Goal: Task Accomplishment & Management: Use online tool/utility

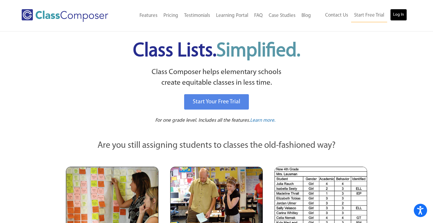
click at [396, 15] on link "Log In" at bounding box center [398, 15] width 17 height 12
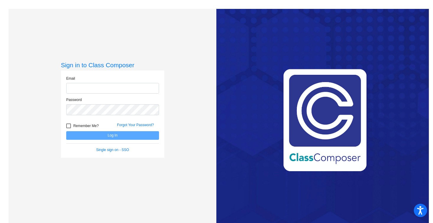
type input "[PERSON_NAME][EMAIL_ADDRESS][PERSON_NAME][DOMAIN_NAME]"
click at [132, 137] on button "Log In" at bounding box center [112, 135] width 93 height 9
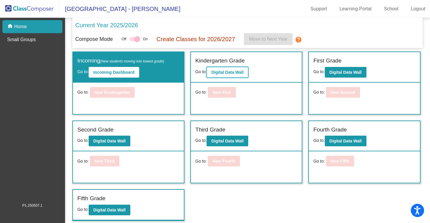
click at [230, 74] on b "Digital Data Wall" at bounding box center [227, 72] width 32 height 5
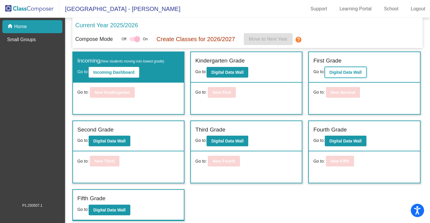
click at [351, 76] on button "Digital Data Wall" at bounding box center [346, 72] width 42 height 11
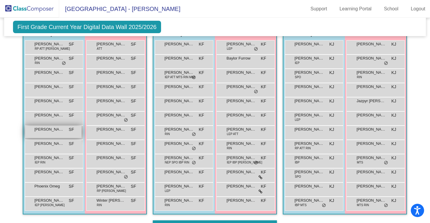
click at [51, 132] on div "Kayden Luce Marting SF lock do_not_disturb_alt" at bounding box center [53, 132] width 56 height 12
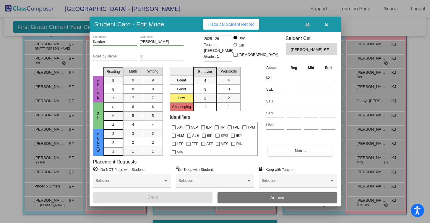
click at [328, 26] on icon "button" at bounding box center [326, 24] width 3 height 4
